Goal: Task Accomplishment & Management: Manage account settings

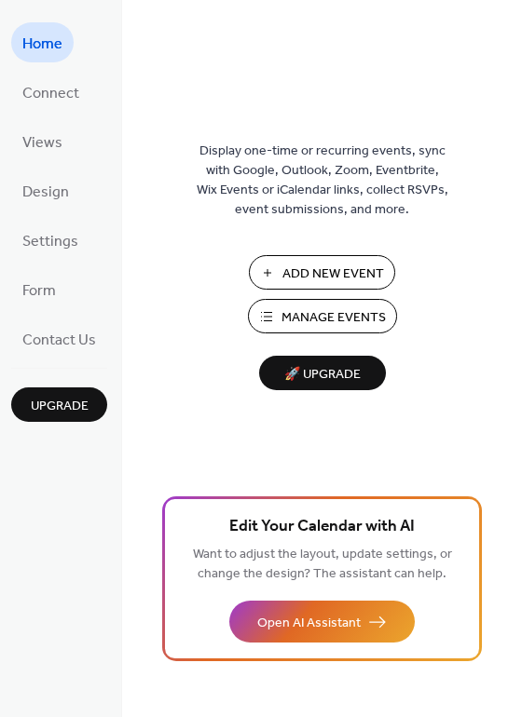
click at [366, 279] on span "Add New Event" at bounding box center [333, 275] width 102 height 20
click at [339, 314] on span "Manage Events" at bounding box center [333, 318] width 104 height 20
click at [35, 297] on span "Form" at bounding box center [39, 291] width 34 height 29
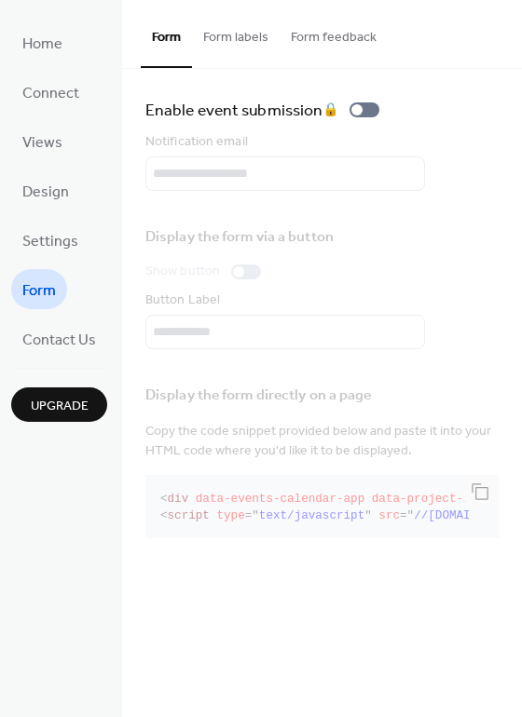
click at [226, 32] on button "Form labels" at bounding box center [236, 33] width 88 height 66
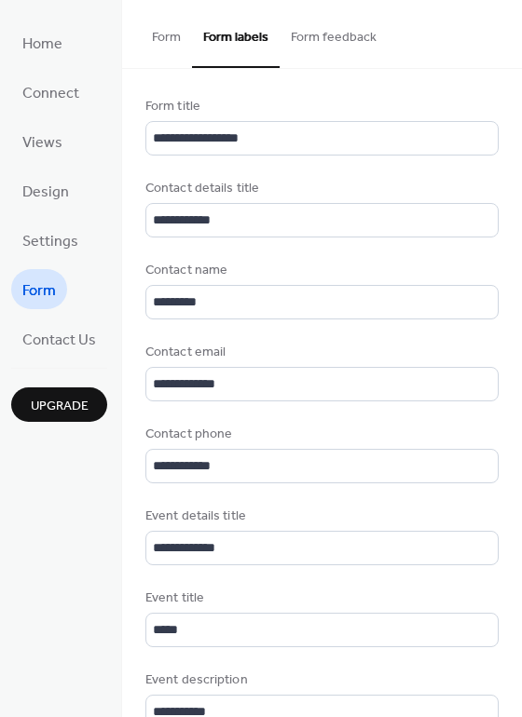
click at [335, 59] on button "Form feedback" at bounding box center [333, 33] width 108 height 66
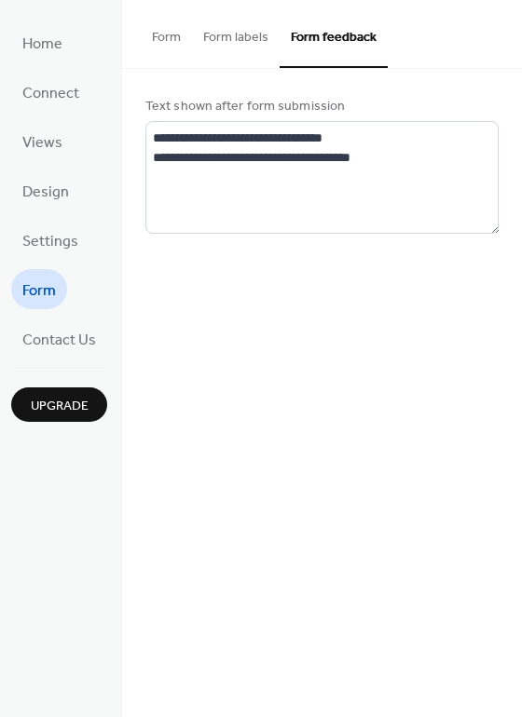
click at [232, 47] on button "Form labels" at bounding box center [236, 33] width 88 height 66
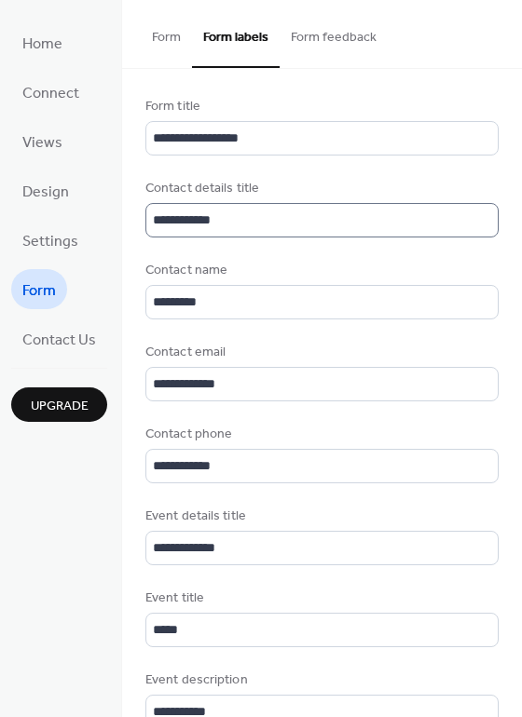
scroll to position [2, 0]
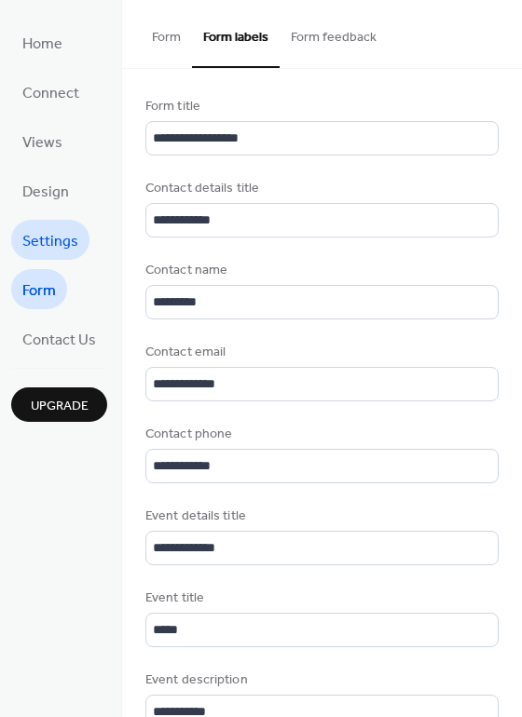
click at [54, 235] on span "Settings" at bounding box center [50, 241] width 56 height 29
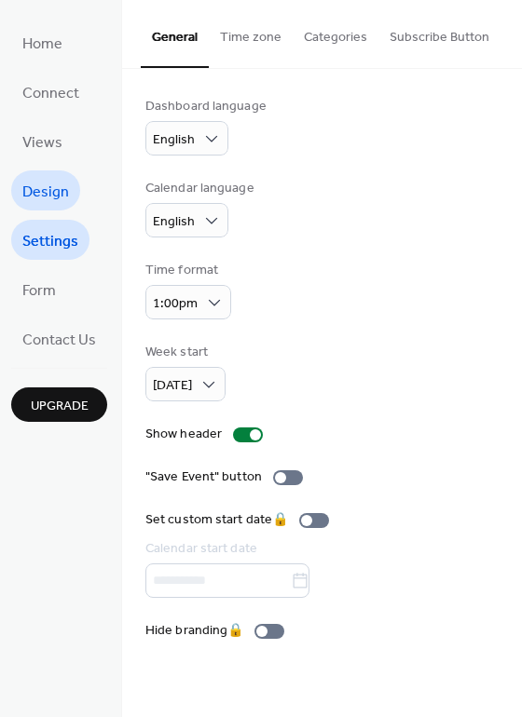
click at [35, 202] on span "Design" at bounding box center [45, 192] width 47 height 29
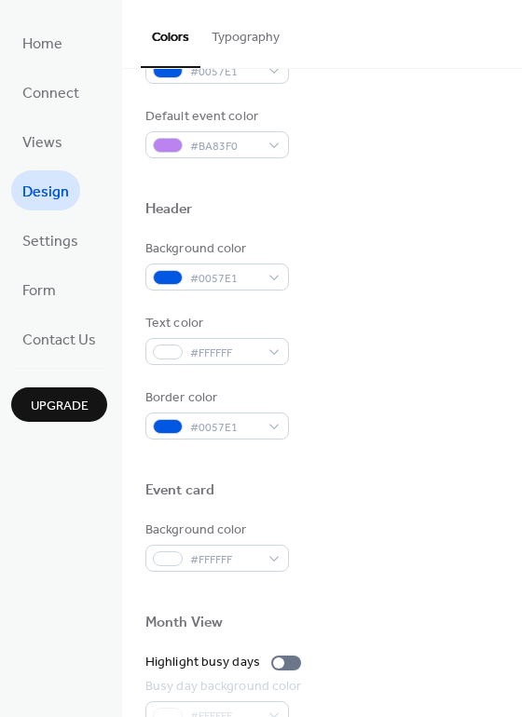
scroll to position [582, 0]
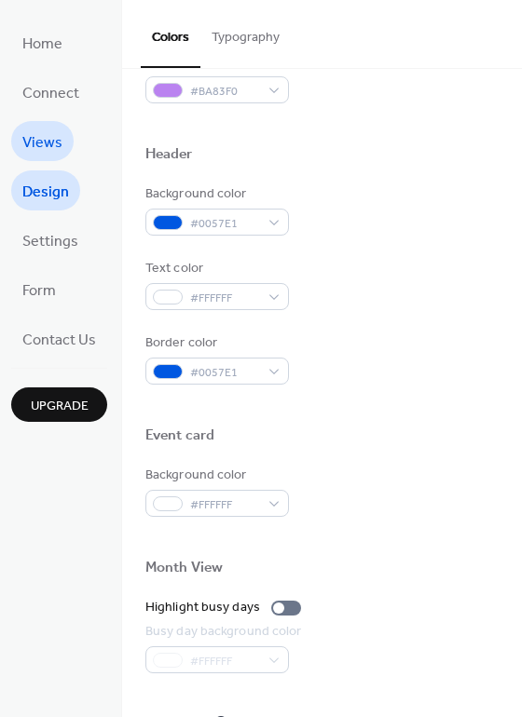
click at [22, 149] on span "Views" at bounding box center [42, 143] width 40 height 29
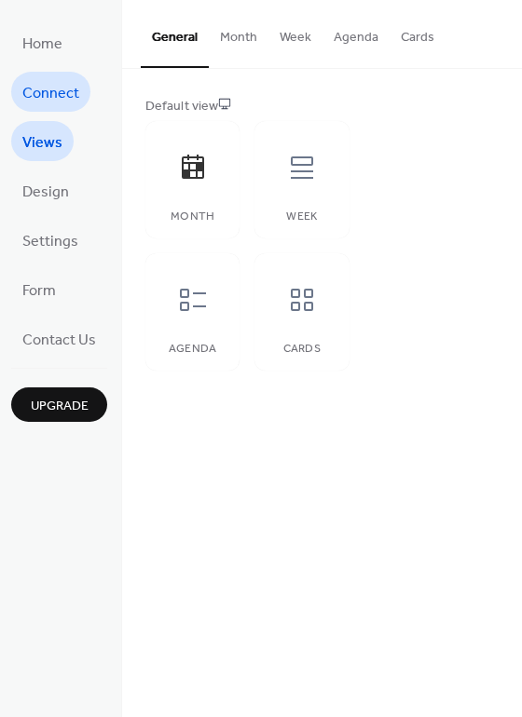
click at [47, 102] on span "Connect" at bounding box center [50, 93] width 57 height 29
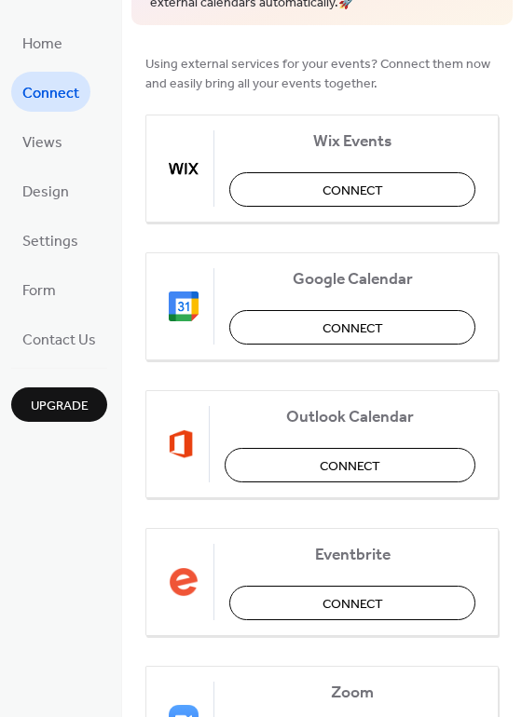
scroll to position [233, 0]
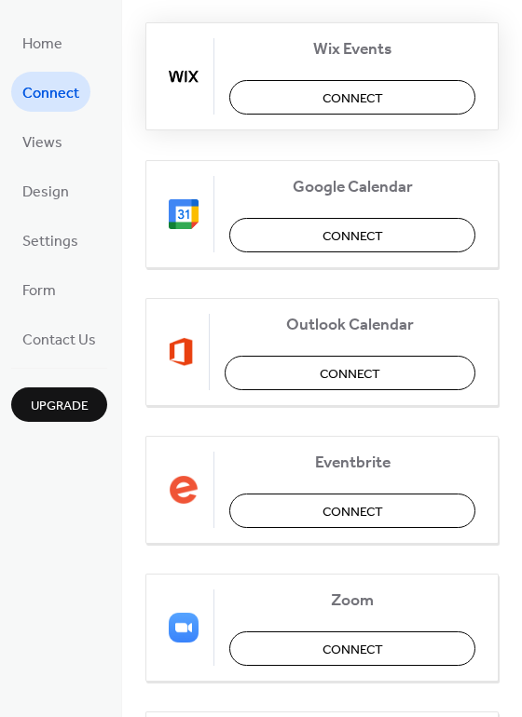
click at [327, 92] on span "Connect" at bounding box center [352, 98] width 61 height 20
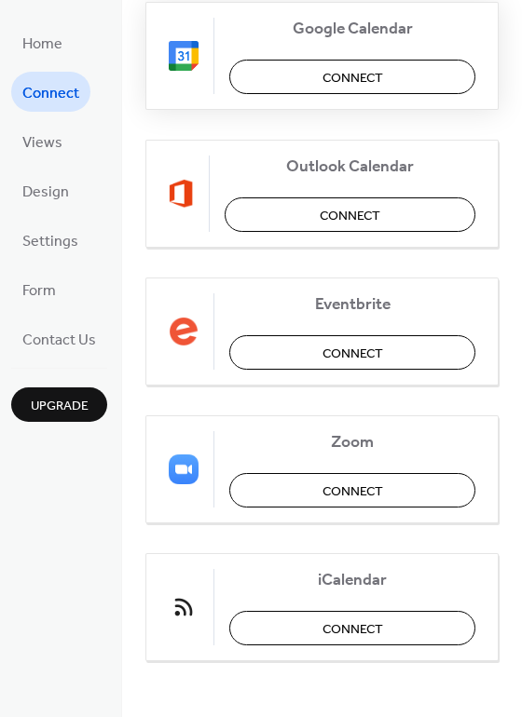
scroll to position [0, 0]
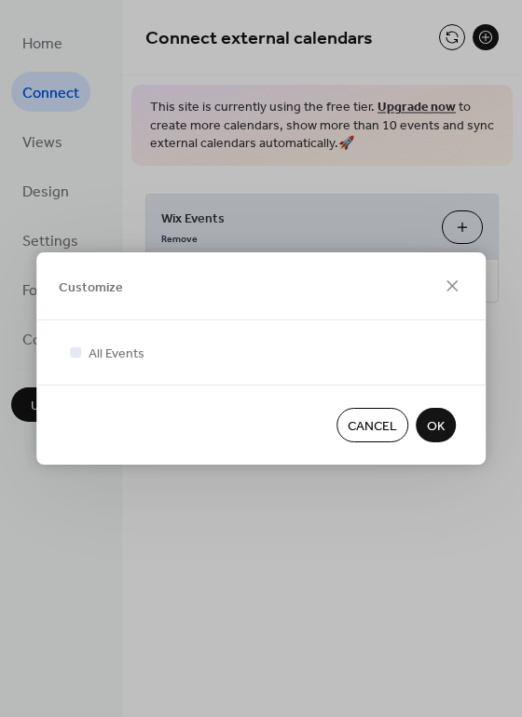
click at [217, 372] on div at bounding box center [260, 373] width 389 height 22
click at [443, 418] on button "OK" at bounding box center [435, 425] width 40 height 34
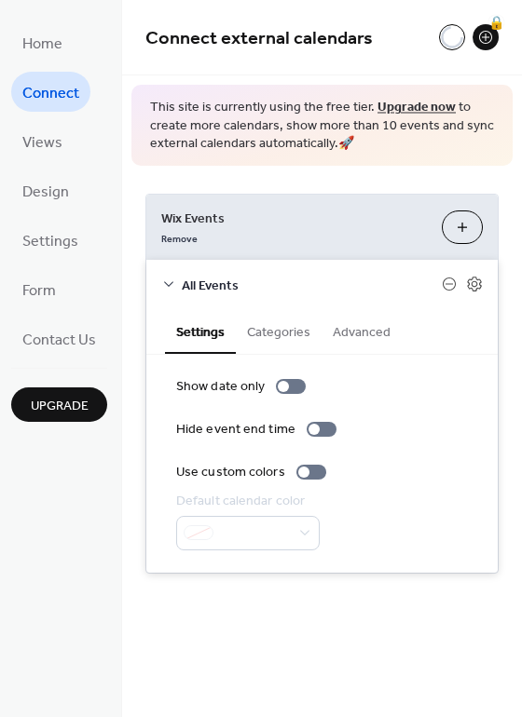
click at [270, 342] on button "Categories" at bounding box center [279, 330] width 86 height 43
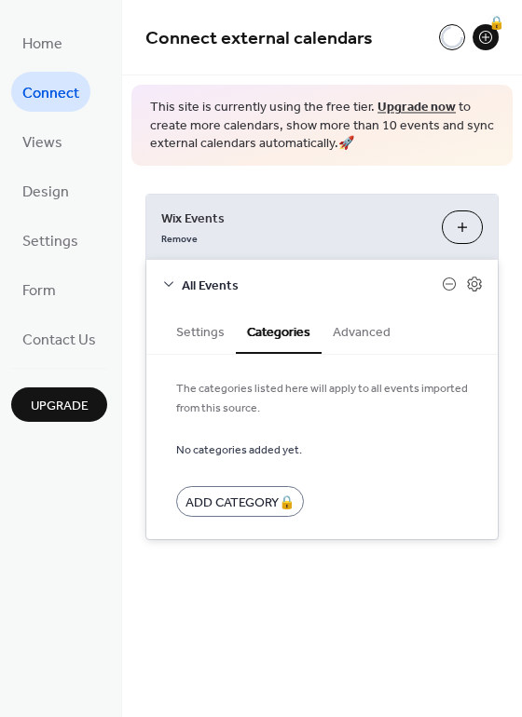
click at [364, 333] on button "Advanced" at bounding box center [361, 330] width 80 height 43
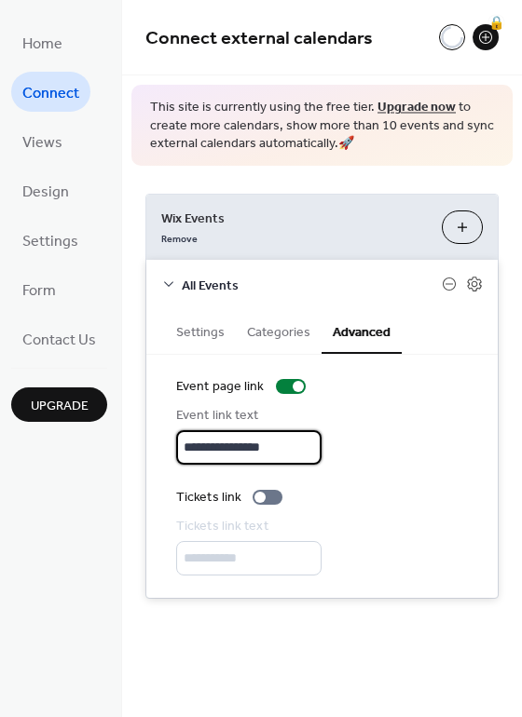
click at [264, 455] on input "**********" at bounding box center [248, 447] width 145 height 34
click at [357, 442] on div "**********" at bounding box center [322, 435] width 292 height 59
click at [209, 334] on button "Settings" at bounding box center [200, 330] width 71 height 43
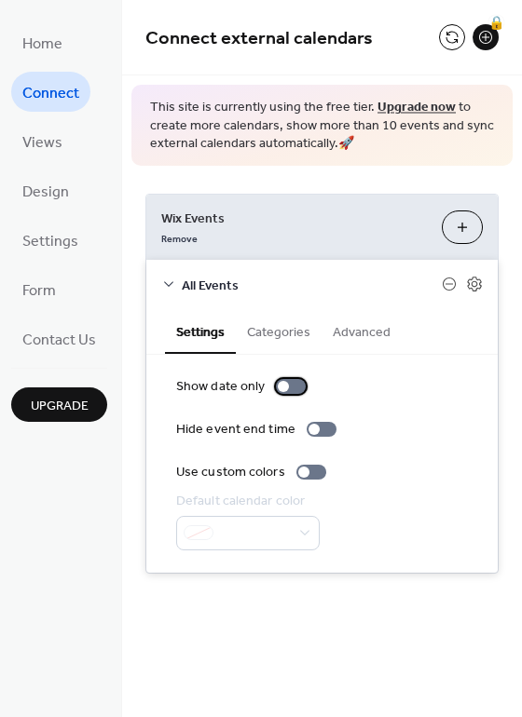
click at [280, 384] on div at bounding box center [283, 386] width 11 height 11
click at [306, 473] on div at bounding box center [311, 472] width 30 height 15
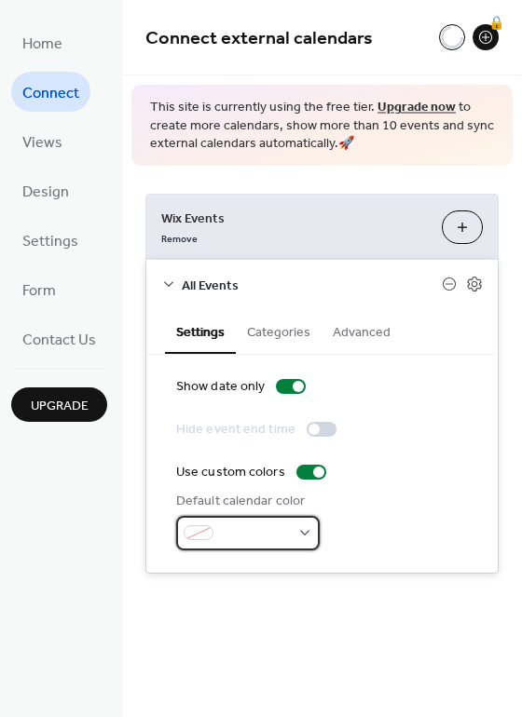
click at [254, 534] on span at bounding box center [255, 534] width 69 height 20
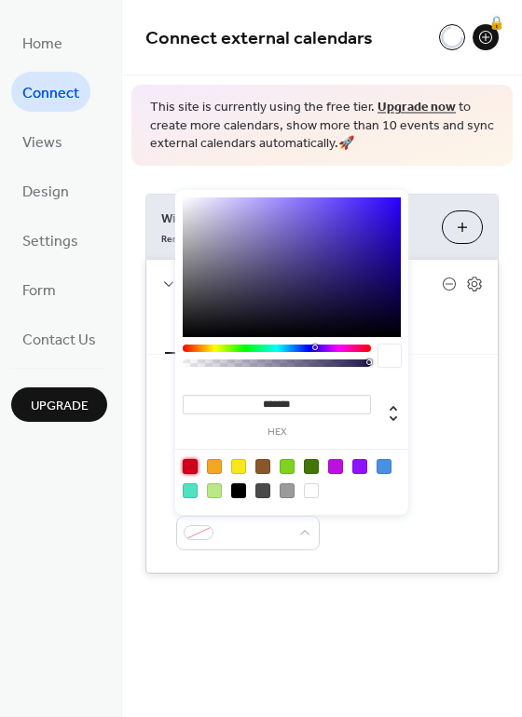
click at [183, 466] on div at bounding box center [190, 466] width 15 height 15
type input "*******"
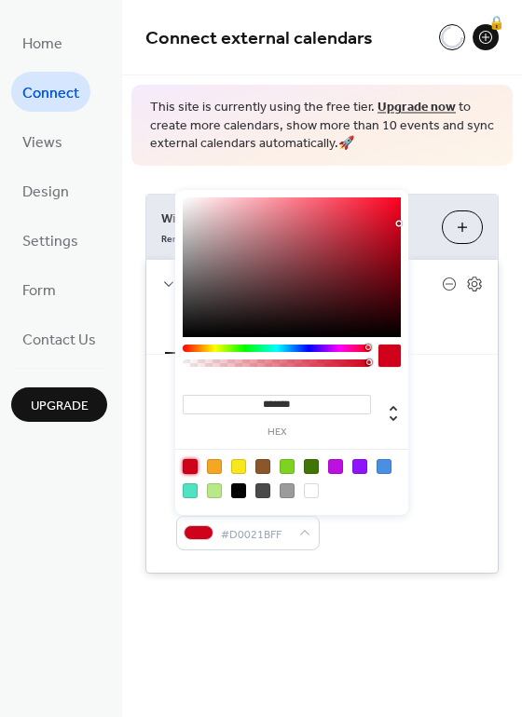
click at [330, 519] on div "Default calendar color #D0021BFF" at bounding box center [322, 521] width 292 height 59
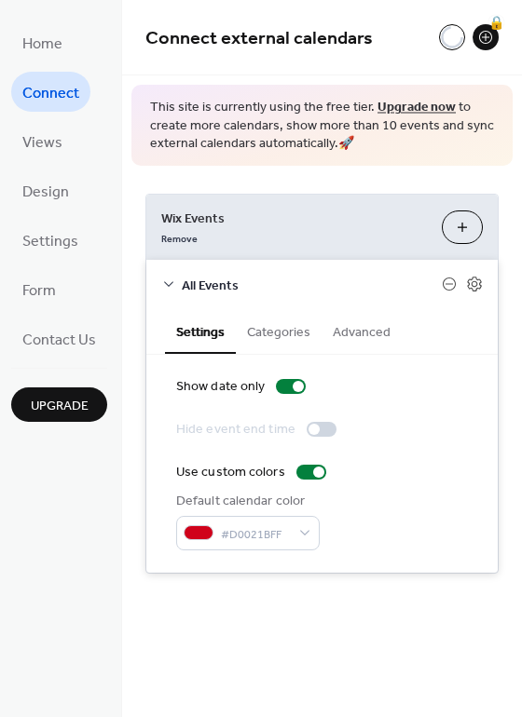
click at [311, 424] on div at bounding box center [313, 429] width 11 height 11
click at [274, 344] on button "Categories" at bounding box center [279, 330] width 86 height 43
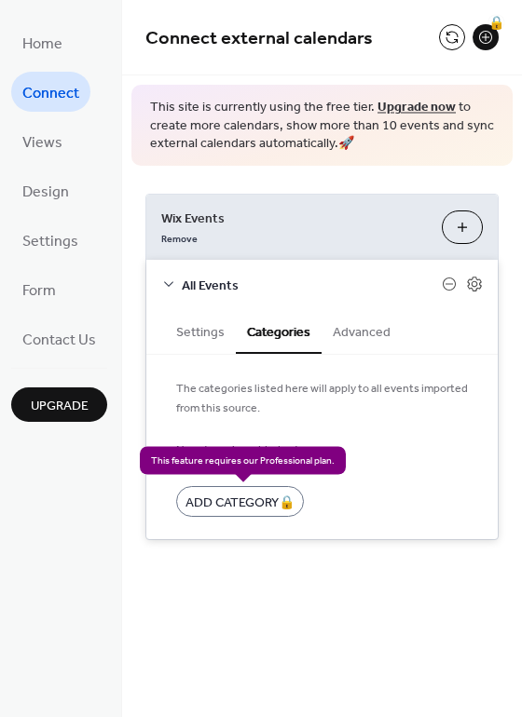
click at [252, 501] on div "Add Category 🔒" at bounding box center [240, 501] width 128 height 31
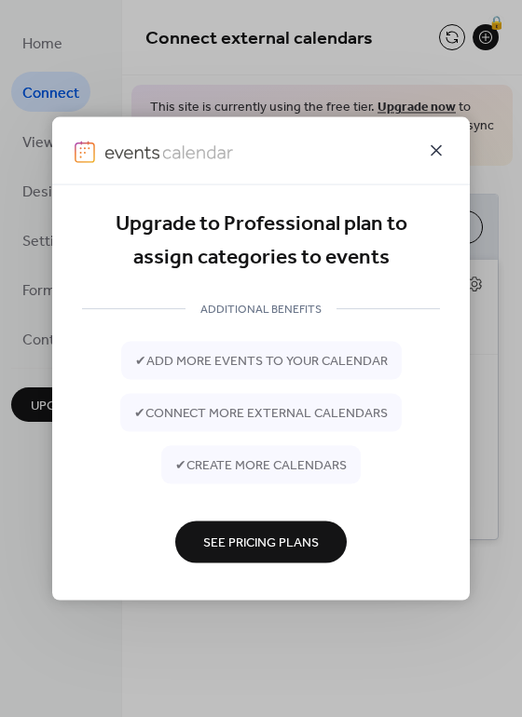
click at [438, 147] on icon at bounding box center [435, 150] width 11 height 11
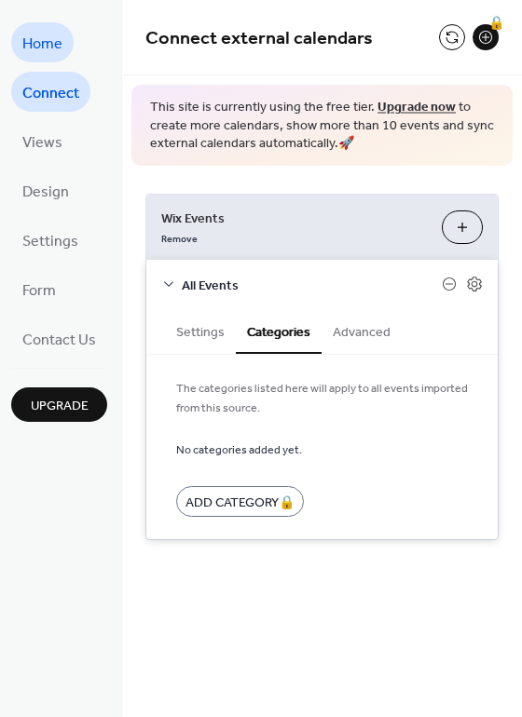
click at [56, 45] on span "Home" at bounding box center [42, 44] width 40 height 29
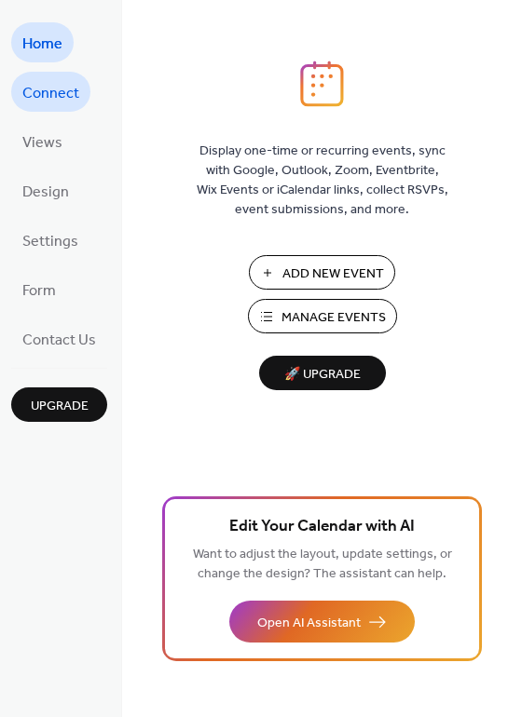
click at [41, 95] on span "Connect" at bounding box center [50, 93] width 57 height 29
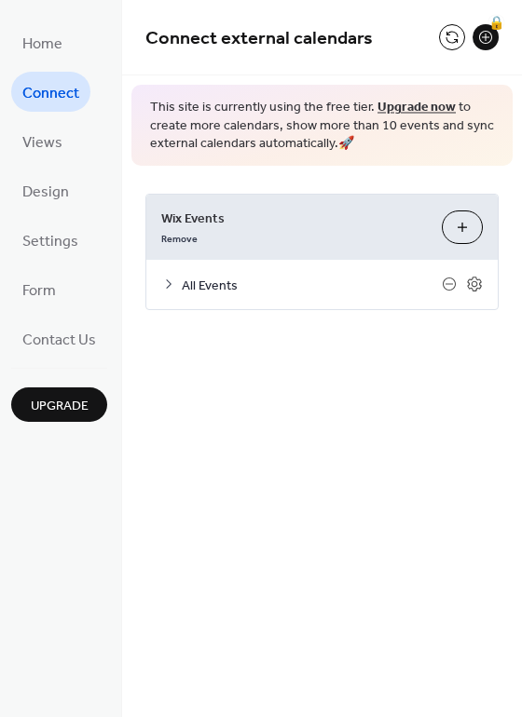
click at [166, 286] on icon at bounding box center [168, 284] width 15 height 15
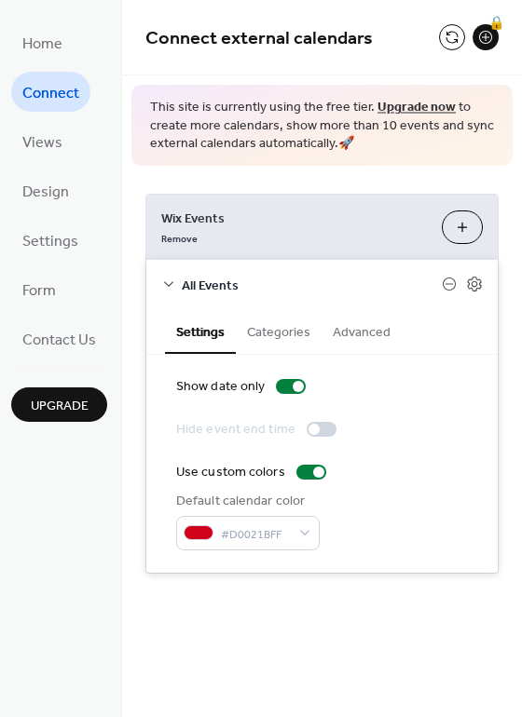
click at [283, 333] on button "Categories" at bounding box center [279, 330] width 86 height 43
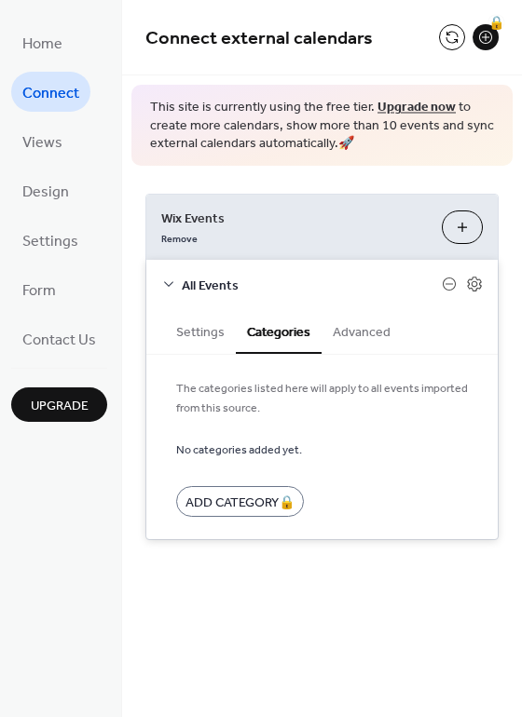
click at [364, 330] on button "Advanced" at bounding box center [361, 330] width 80 height 43
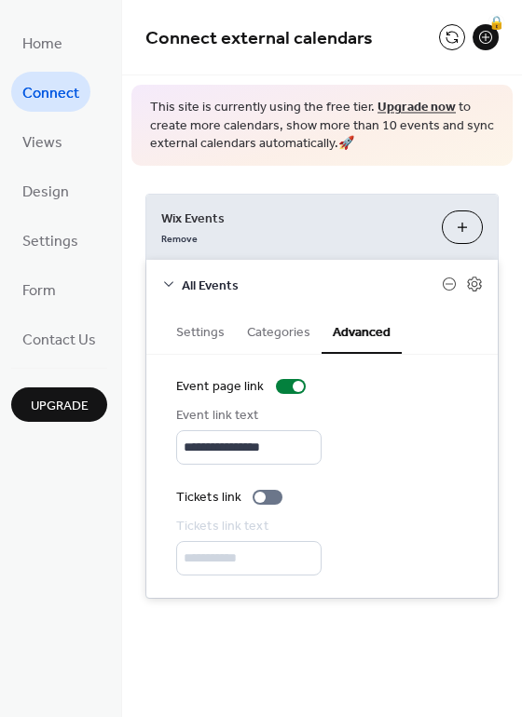
click at [166, 275] on div "All Events" at bounding box center [321, 284] width 351 height 49
click at [447, 286] on icon at bounding box center [449, 284] width 15 height 15
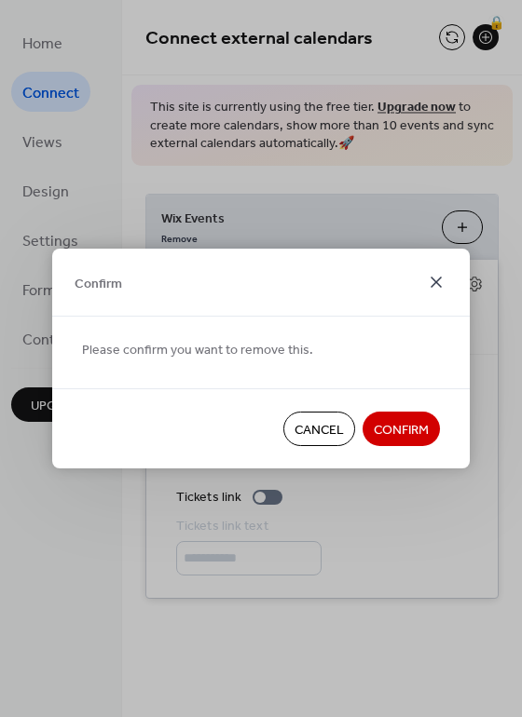
click at [428, 273] on icon at bounding box center [436, 282] width 22 height 22
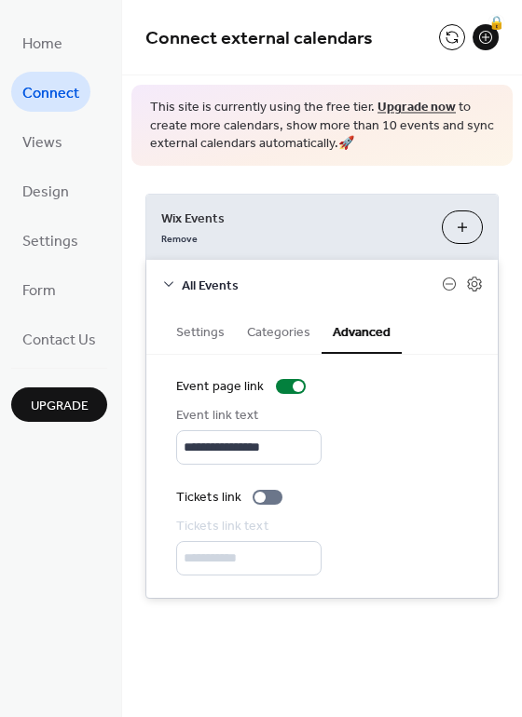
click at [462, 286] on div at bounding box center [462, 284] width 41 height 17
click at [471, 287] on icon at bounding box center [474, 284] width 7 height 7
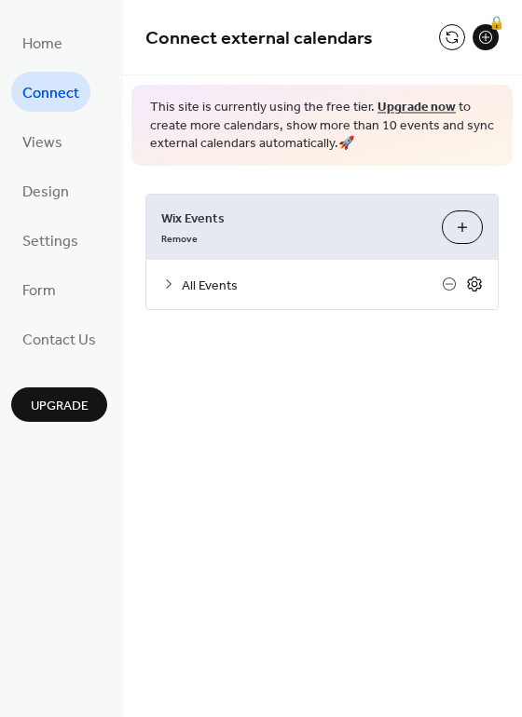
click at [470, 287] on icon at bounding box center [474, 284] width 17 height 17
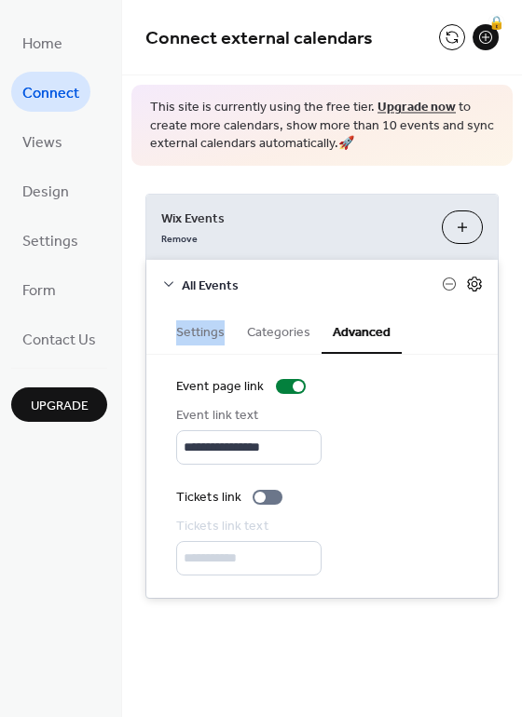
click at [470, 287] on icon at bounding box center [474, 284] width 17 height 17
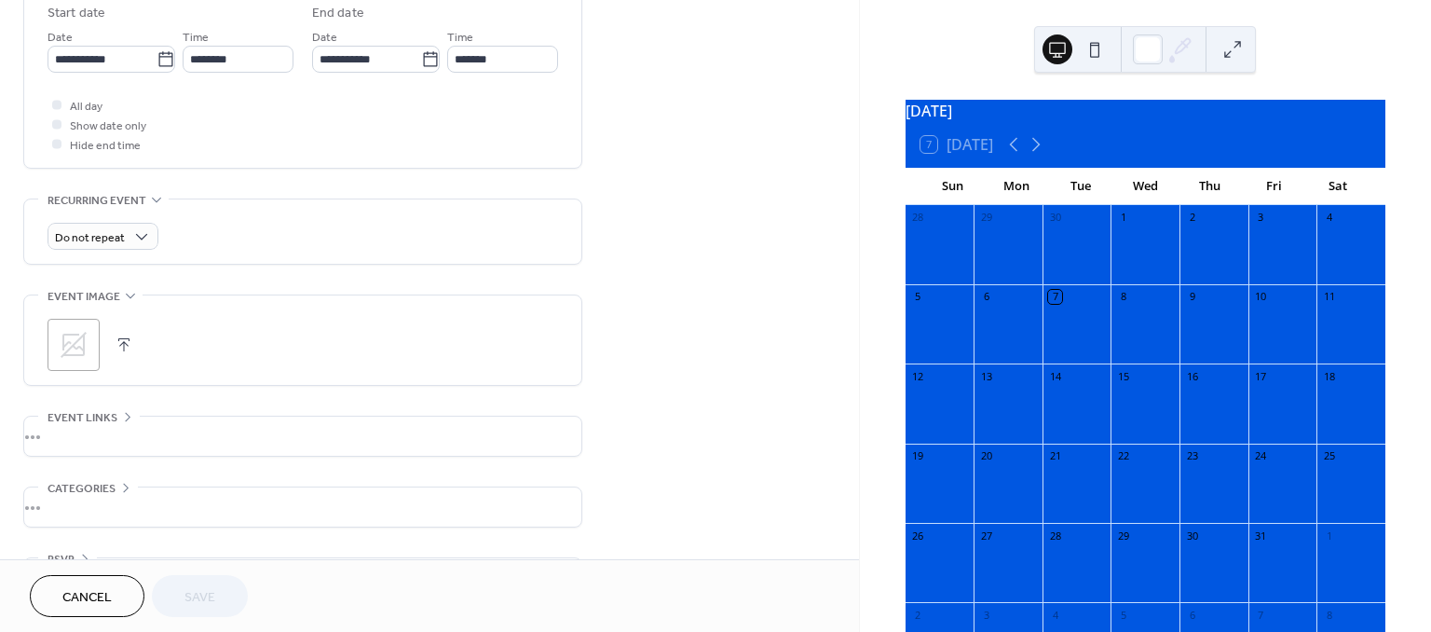
scroll to position [690, 0]
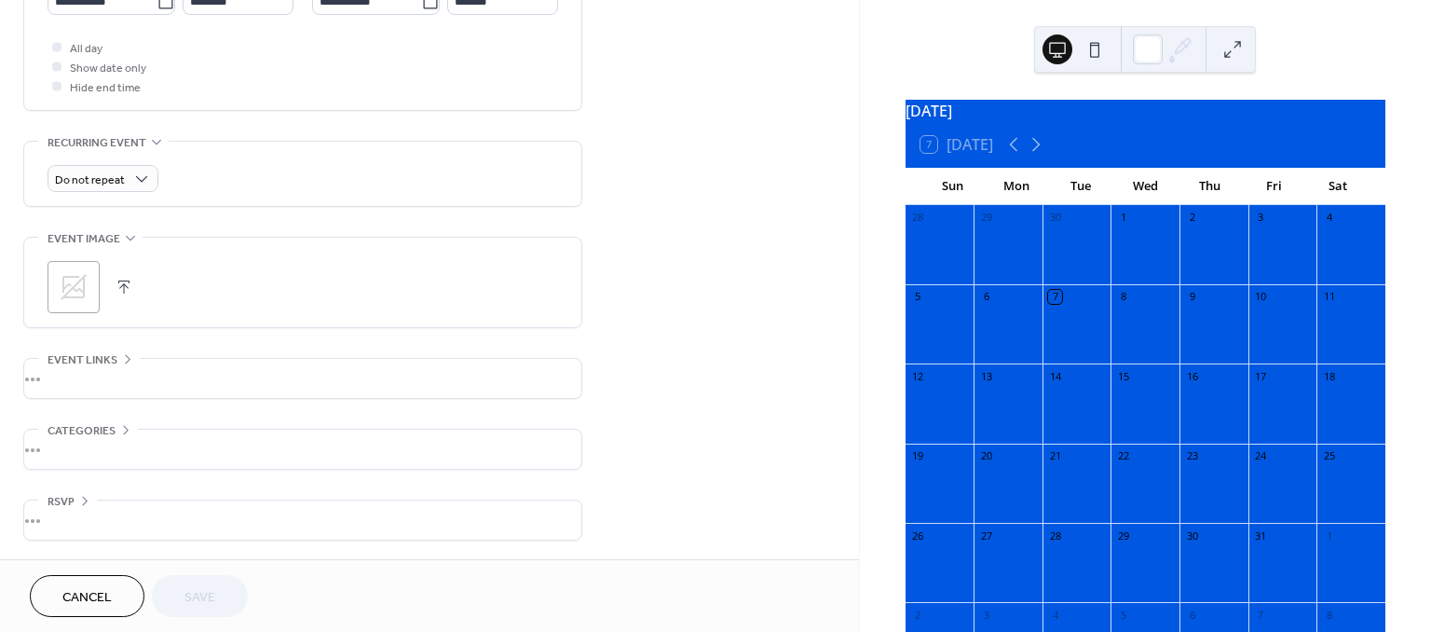
click at [106, 367] on div "•••" at bounding box center [302, 378] width 557 height 39
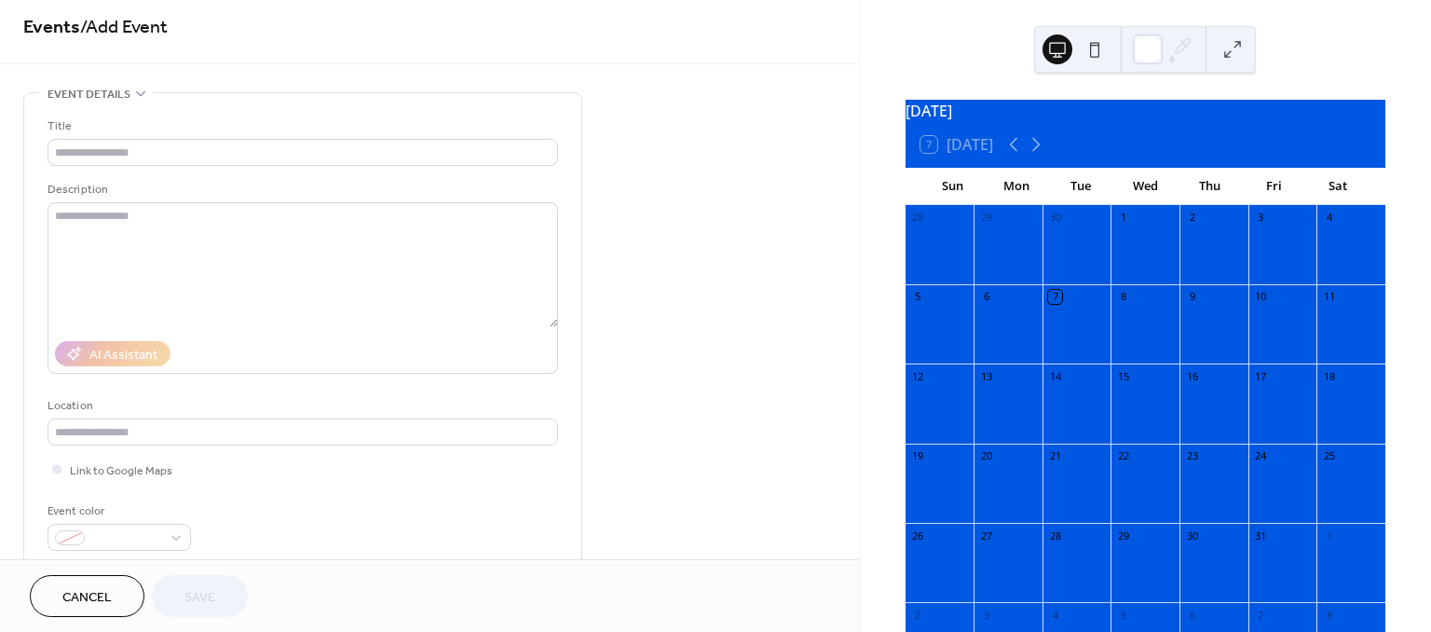
scroll to position [0, 0]
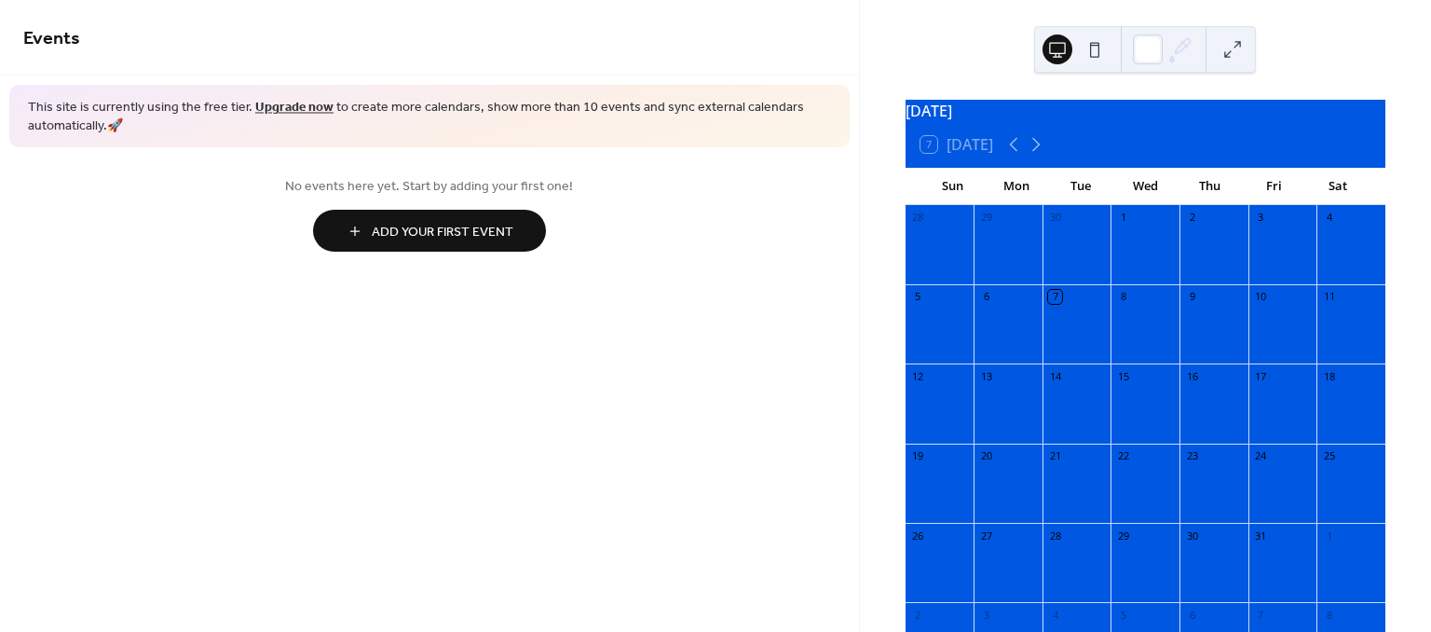
click at [375, 229] on span "Add Your First Event" at bounding box center [443, 233] width 142 height 20
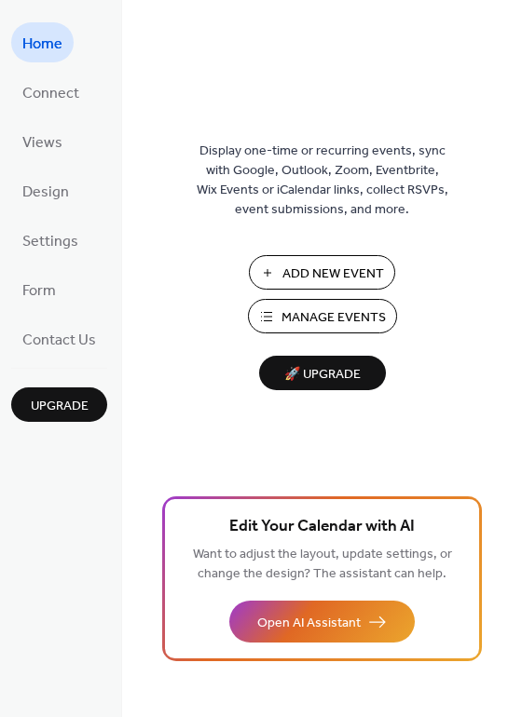
click at [320, 265] on span "Add New Event" at bounding box center [333, 275] width 102 height 20
click at [43, 96] on span "Connect" at bounding box center [50, 93] width 57 height 29
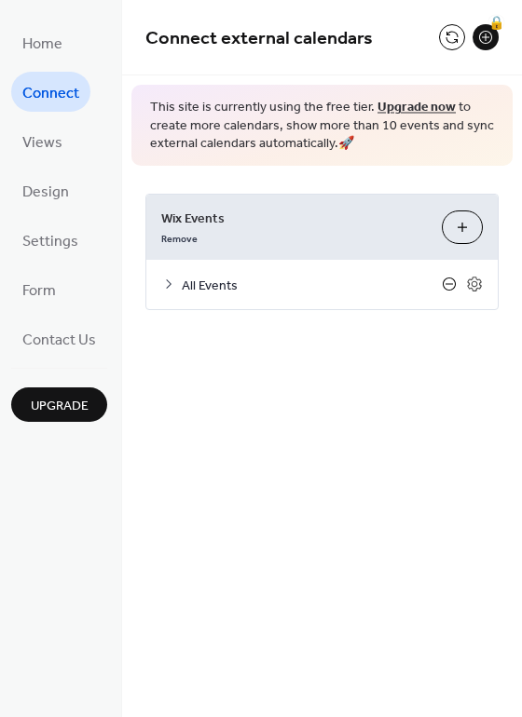
click at [447, 283] on icon at bounding box center [449, 284] width 15 height 15
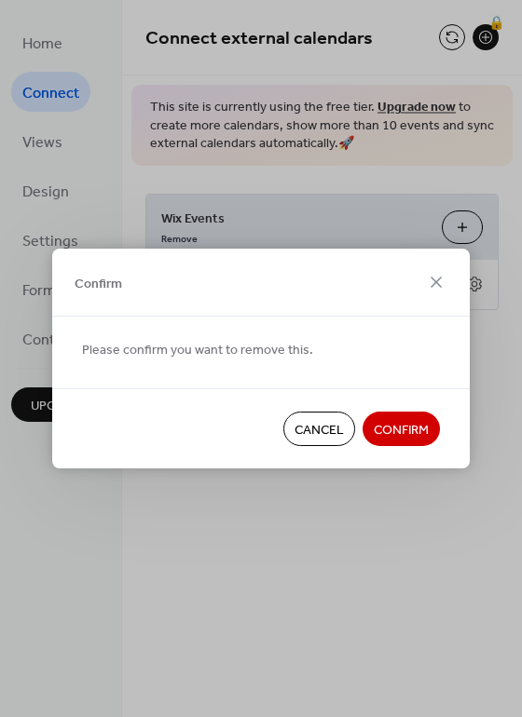
click at [441, 284] on icon at bounding box center [436, 282] width 22 height 22
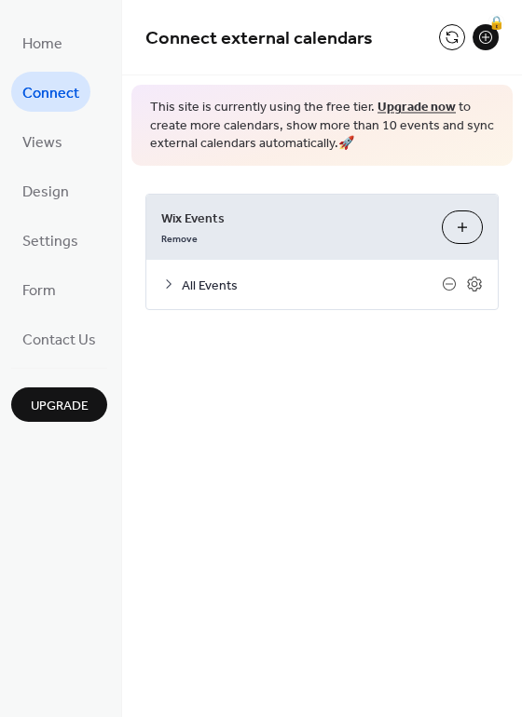
click at [467, 235] on button "Customize" at bounding box center [462, 228] width 41 height 34
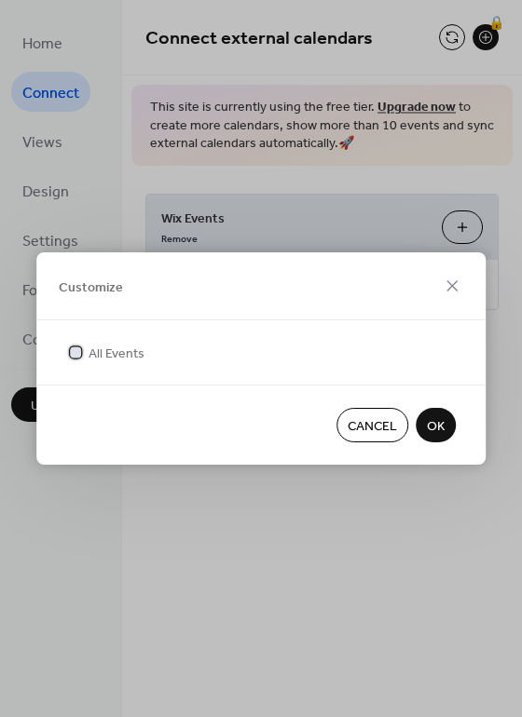
click at [121, 347] on span "All Events" at bounding box center [116, 355] width 56 height 20
click at [434, 424] on span "OK" at bounding box center [436, 427] width 18 height 20
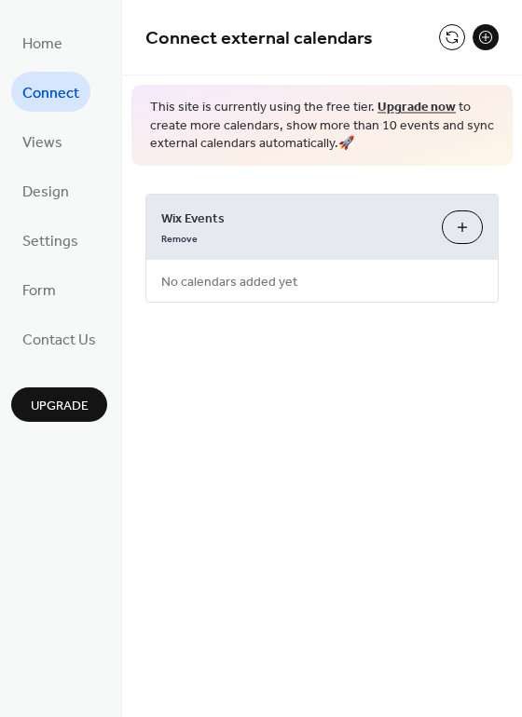
click at [469, 227] on button "Customize" at bounding box center [462, 228] width 41 height 34
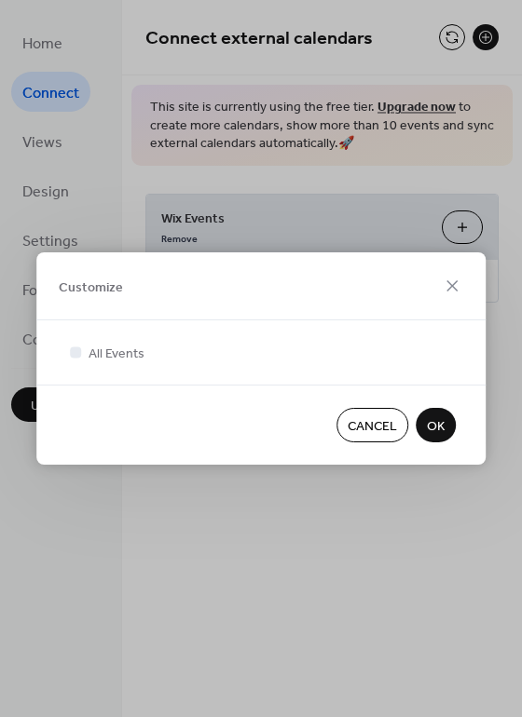
click at [434, 422] on span "OK" at bounding box center [436, 427] width 18 height 20
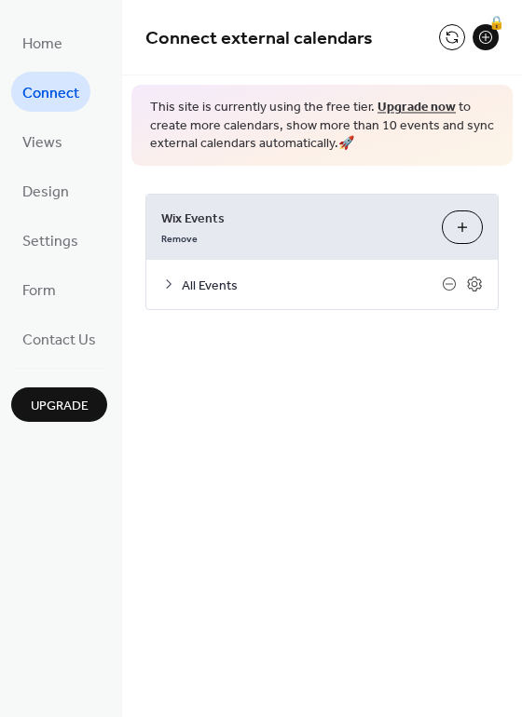
click at [163, 282] on icon at bounding box center [168, 284] width 15 height 15
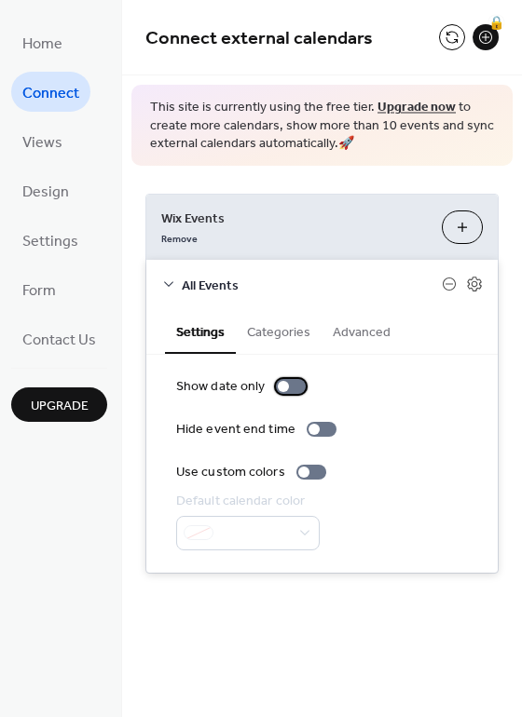
click at [290, 390] on div at bounding box center [291, 386] width 30 height 15
click at [278, 333] on button "Categories" at bounding box center [279, 330] width 86 height 43
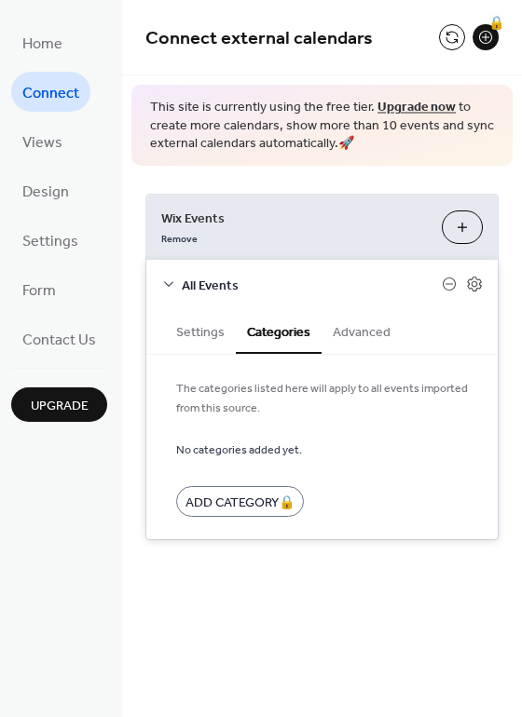
click at [222, 326] on button "Settings" at bounding box center [200, 330] width 71 height 43
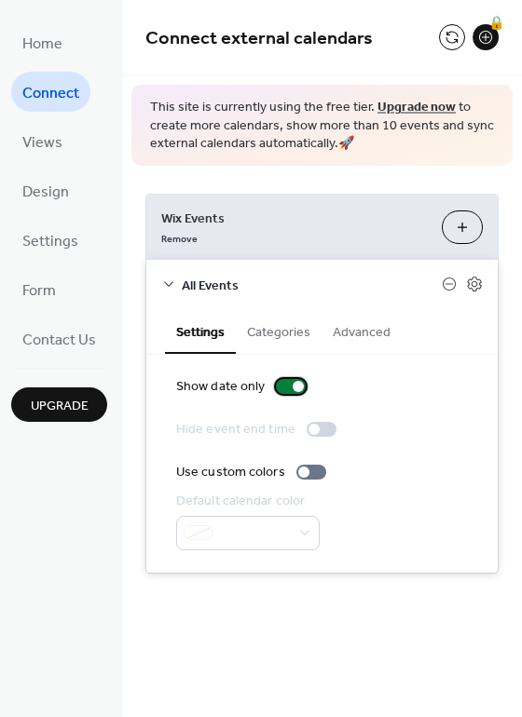
click at [276, 381] on div at bounding box center [291, 386] width 30 height 15
click at [320, 428] on div at bounding box center [321, 429] width 30 height 15
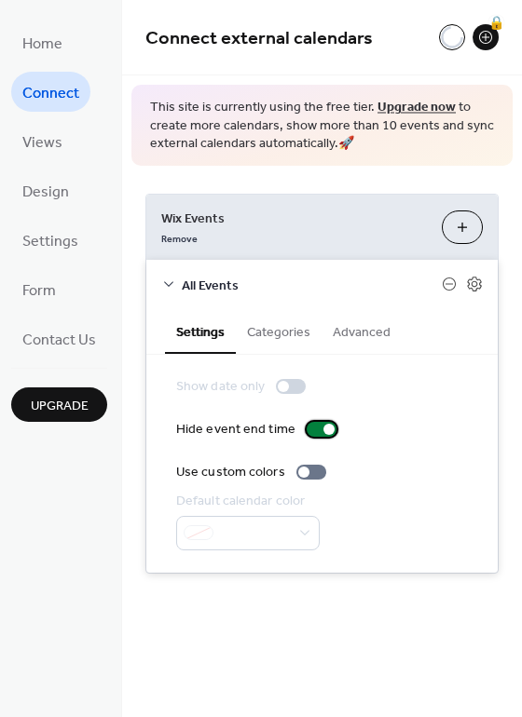
click at [323, 428] on div at bounding box center [328, 429] width 11 height 11
click at [288, 382] on div at bounding box center [291, 386] width 30 height 15
click at [278, 325] on button "Categories" at bounding box center [279, 330] width 86 height 43
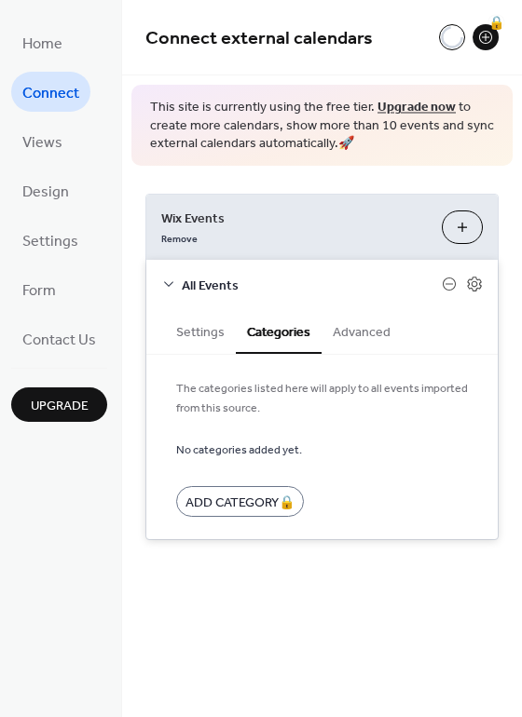
click at [341, 345] on button "Advanced" at bounding box center [361, 330] width 80 height 43
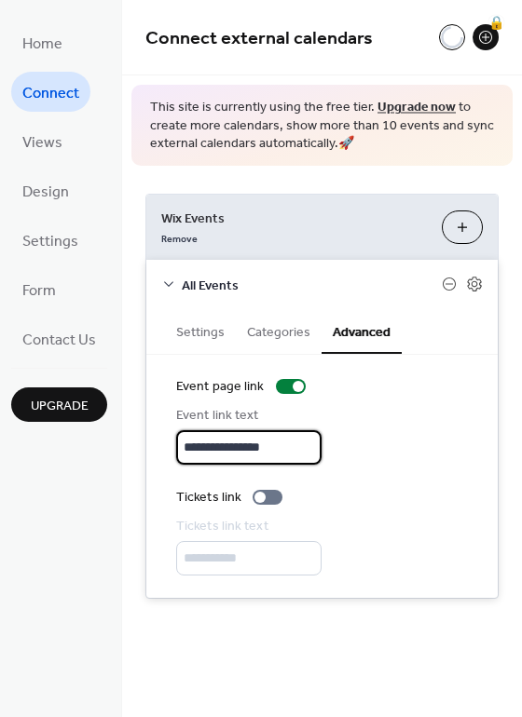
click at [266, 444] on input "**********" at bounding box center [248, 447] width 145 height 34
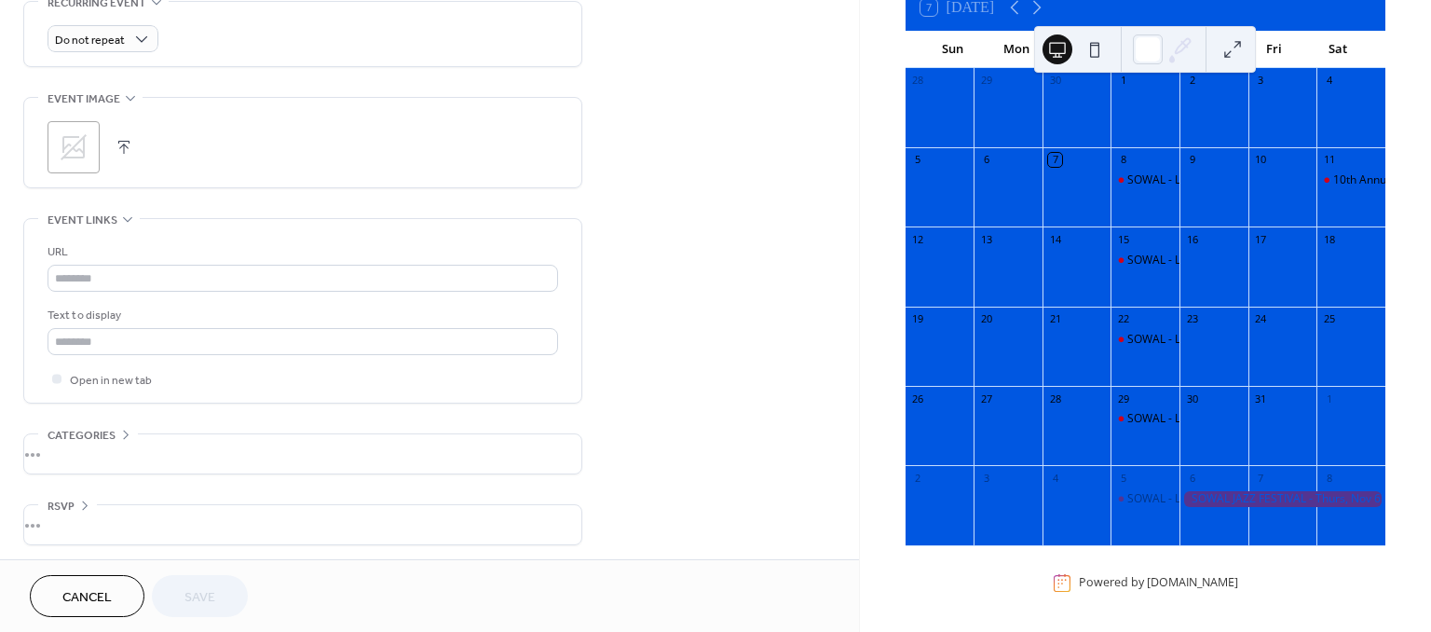
scroll to position [835, 0]
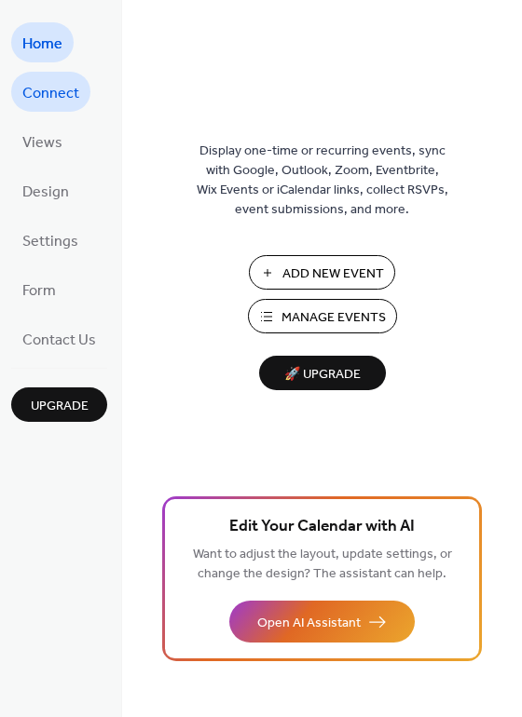
click at [34, 81] on span "Connect" at bounding box center [50, 93] width 57 height 29
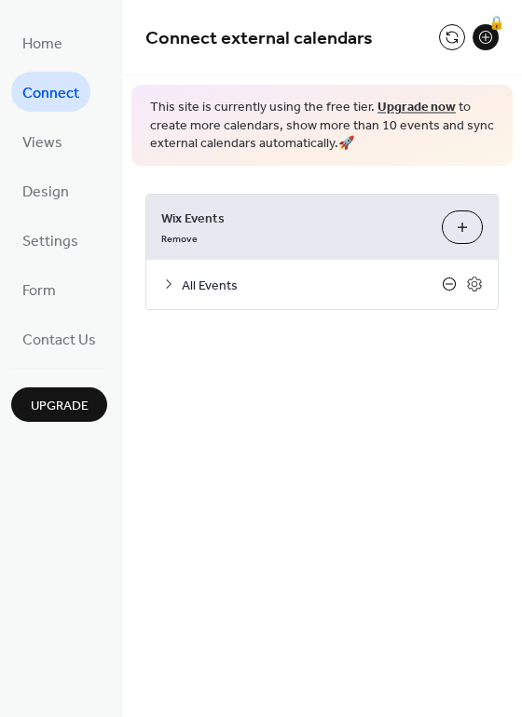
click at [446, 282] on icon at bounding box center [449, 284] width 15 height 15
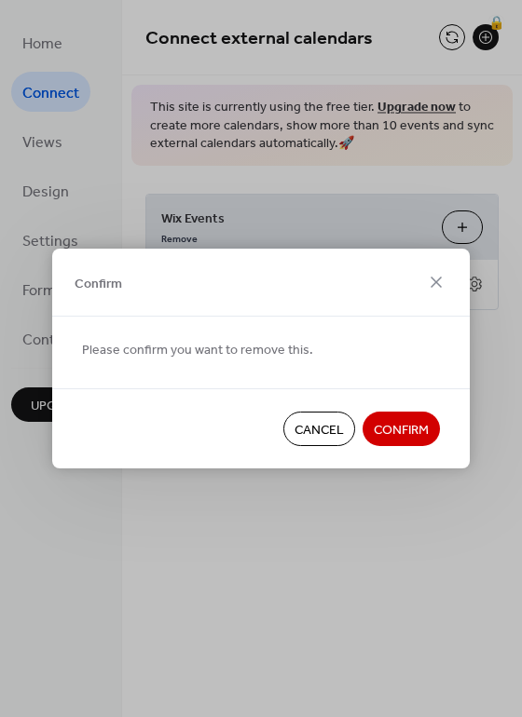
click at [317, 421] on span "Cancel" at bounding box center [318, 431] width 49 height 20
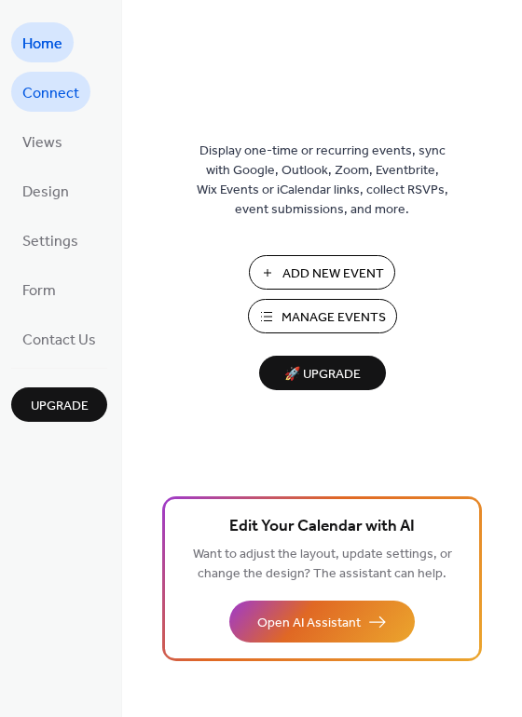
click at [50, 96] on span "Connect" at bounding box center [50, 93] width 57 height 29
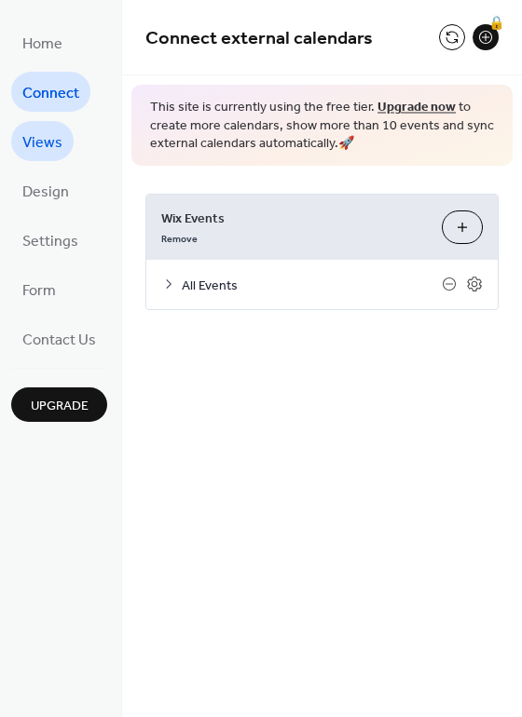
click at [50, 152] on span "Views" at bounding box center [42, 143] width 40 height 29
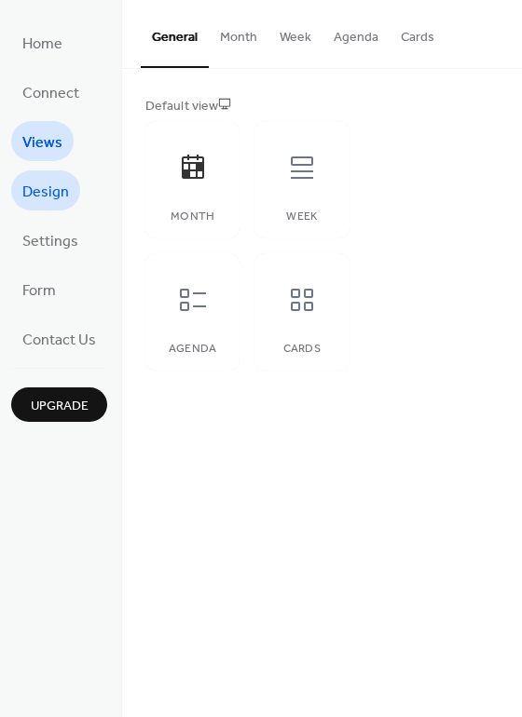
click at [29, 184] on span "Design" at bounding box center [45, 192] width 47 height 29
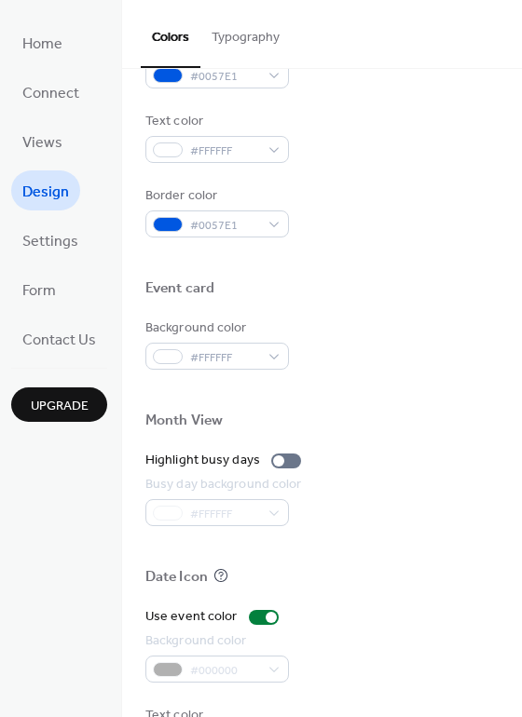
scroll to position [796, 0]
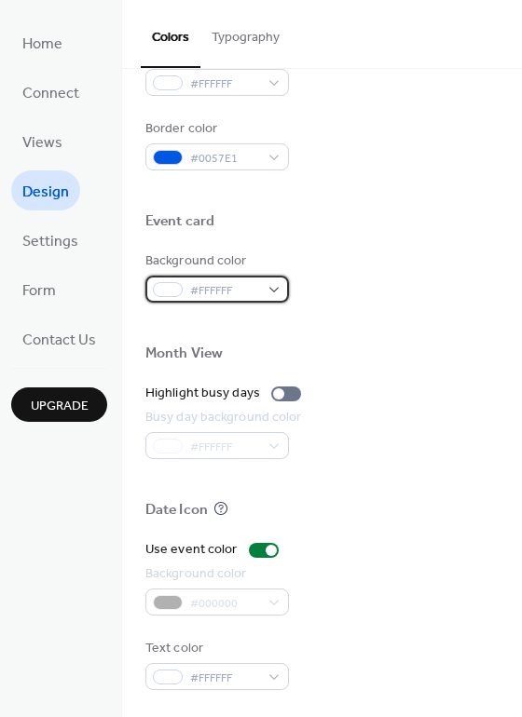
click at [241, 292] on span "#FFFFFF" at bounding box center [224, 291] width 69 height 20
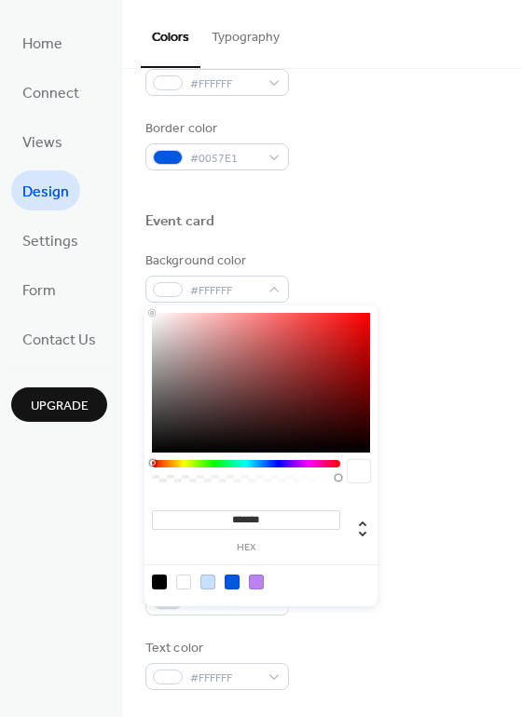
type input "*******"
click at [325, 326] on div at bounding box center [261, 383] width 218 height 140
click at [350, 221] on div "Event card" at bounding box center [321, 224] width 353 height 24
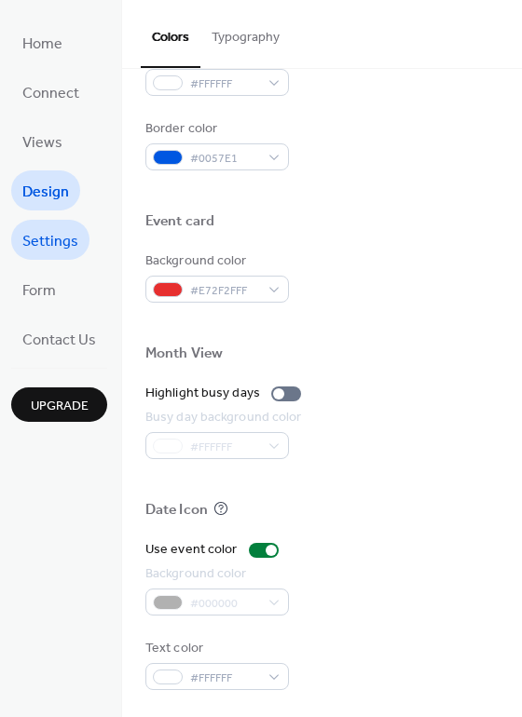
click at [54, 245] on span "Settings" at bounding box center [50, 241] width 56 height 29
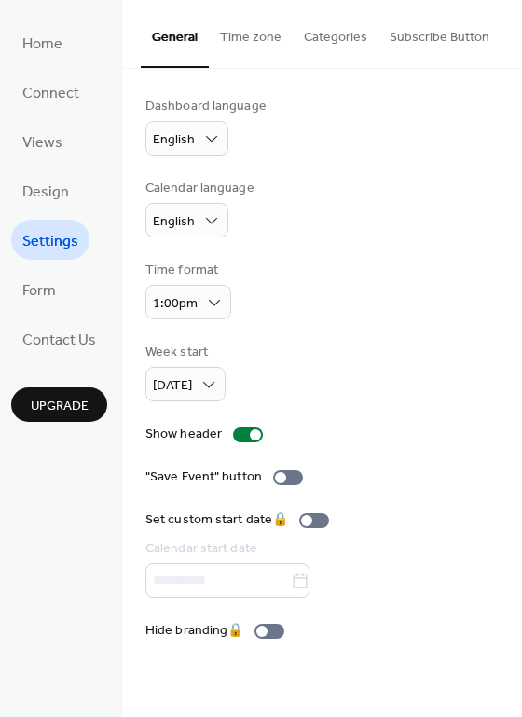
click at [240, 42] on button "Time zone" at bounding box center [251, 33] width 84 height 66
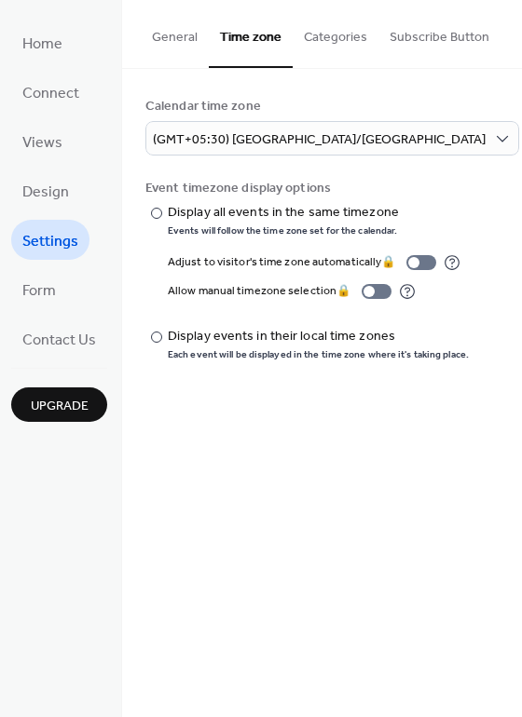
click at [332, 35] on button "Categories" at bounding box center [335, 33] width 86 height 66
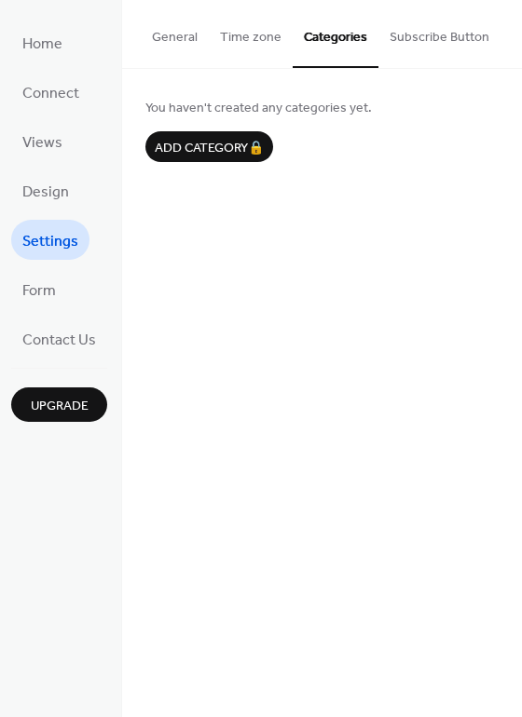
click at [419, 46] on button "Subscribe Button" at bounding box center [439, 33] width 122 height 66
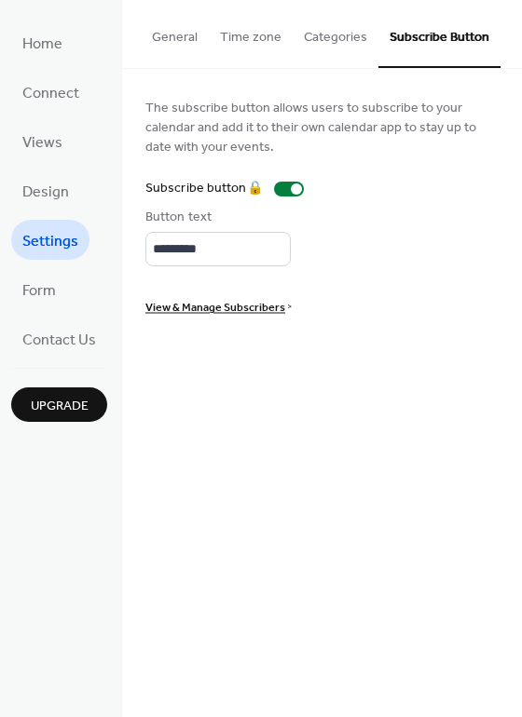
click at [170, 39] on button "General" at bounding box center [175, 33] width 68 height 66
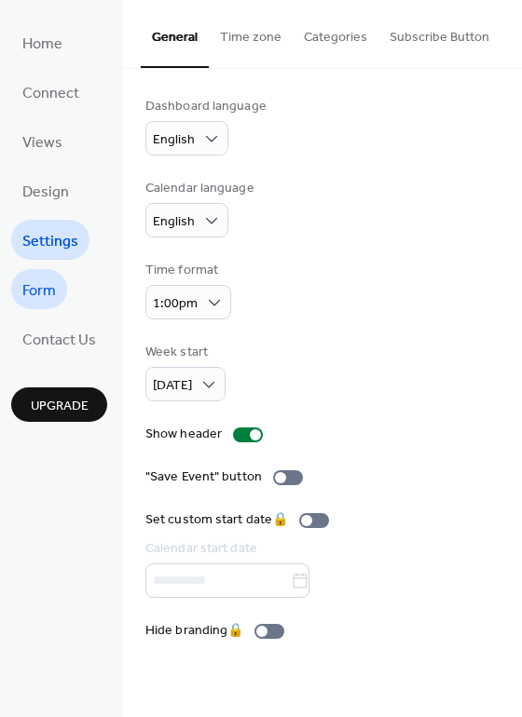
click at [37, 283] on span "Form" at bounding box center [39, 291] width 34 height 29
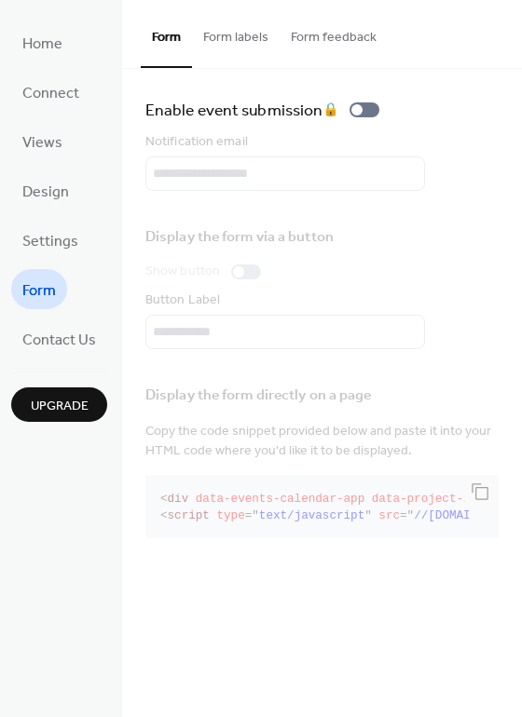
click at [233, 39] on button "Form labels" at bounding box center [236, 33] width 88 height 66
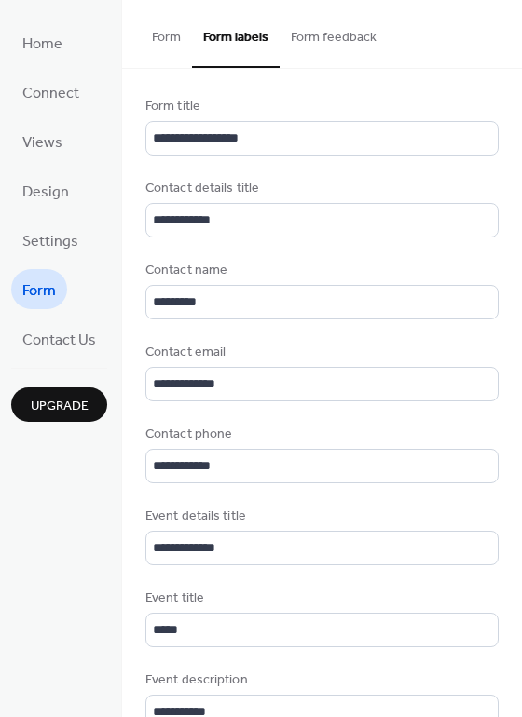
click at [318, 39] on button "Form feedback" at bounding box center [333, 33] width 108 height 66
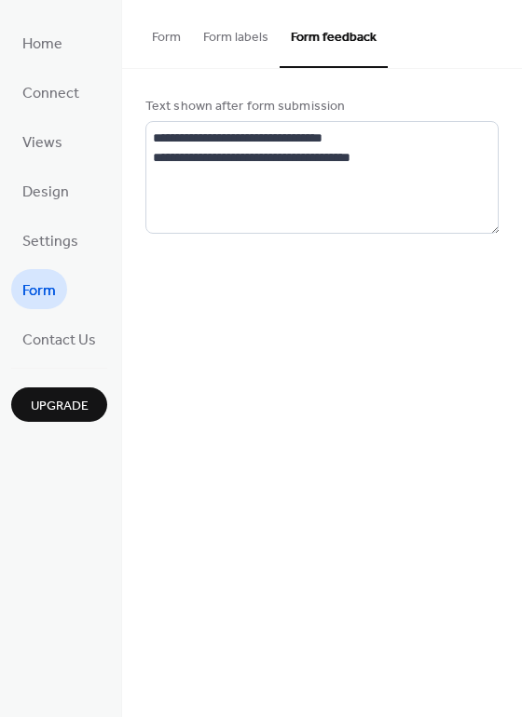
click at [228, 27] on button "Form labels" at bounding box center [236, 33] width 88 height 66
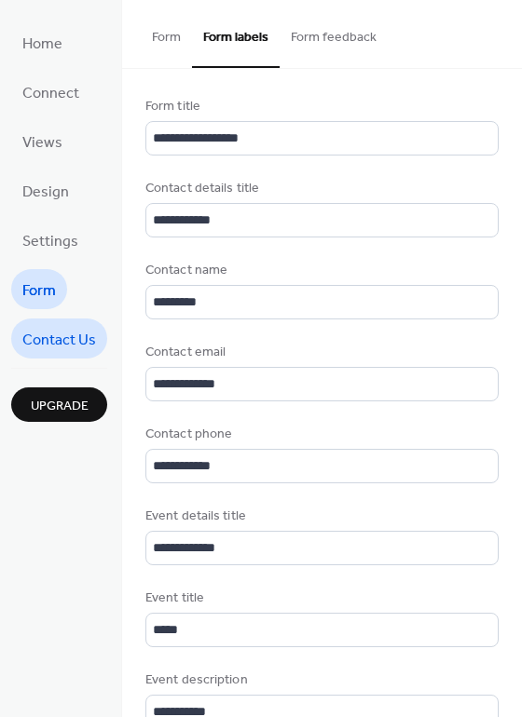
click at [48, 328] on span "Contact Us" at bounding box center [59, 340] width 74 height 29
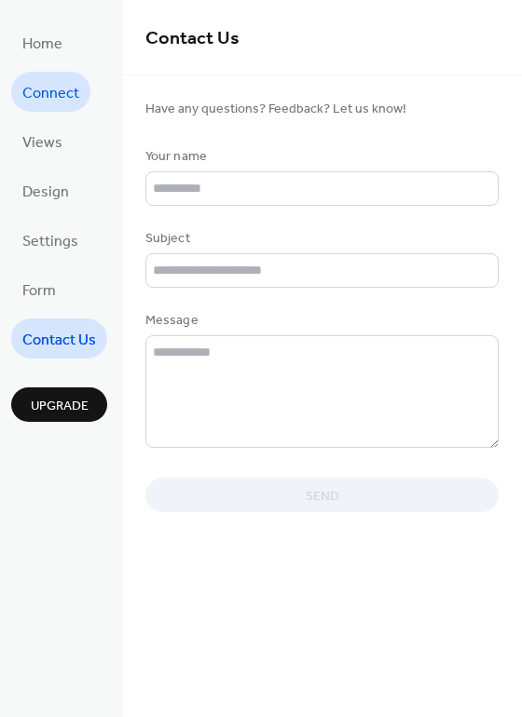
click at [42, 106] on span "Connect" at bounding box center [50, 93] width 57 height 29
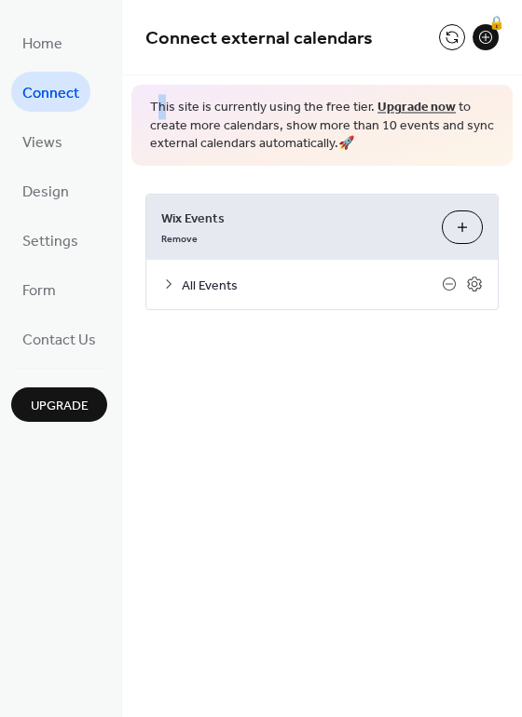
drag, startPoint x: 154, startPoint y: 104, endPoint x: 164, endPoint y: 102, distance: 10.4
click at [164, 102] on span "This site is currently using the free tier. Upgrade now to create more calendar…" at bounding box center [322, 126] width 344 height 55
click at [287, 107] on span "This site is currently using the free tier. Upgrade now to create more calendar…" at bounding box center [322, 126] width 344 height 55
